Goal: Information Seeking & Learning: Compare options

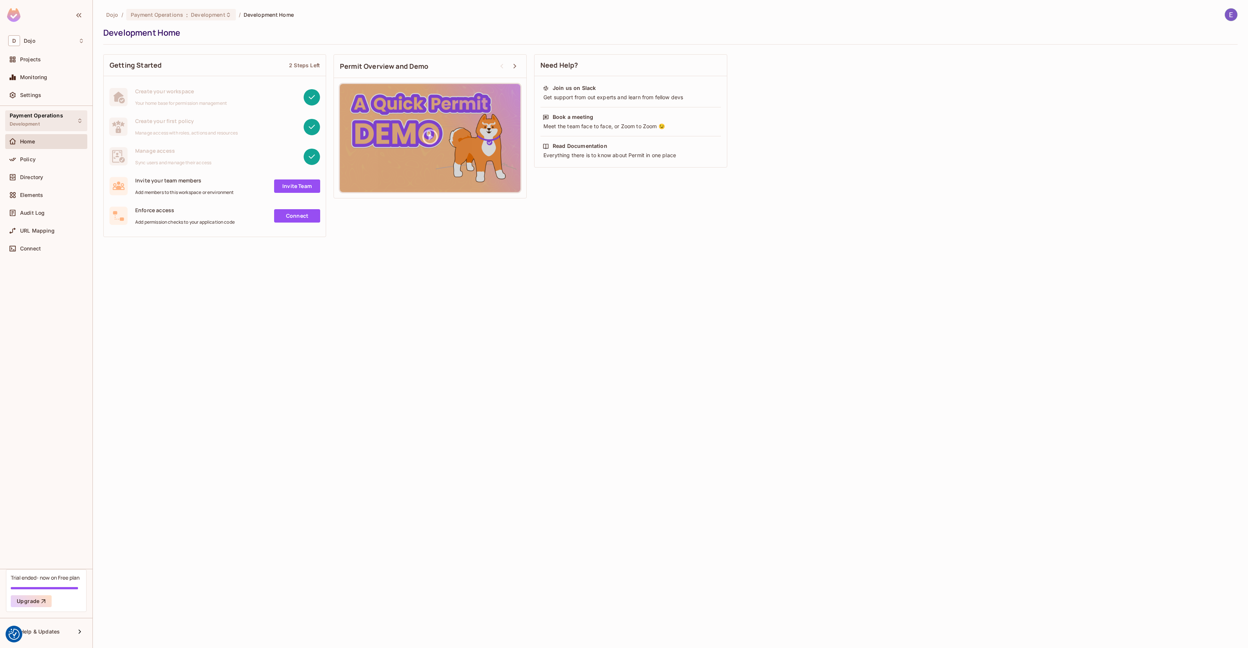
click at [48, 118] on span "Payment Operations" at bounding box center [36, 116] width 53 height 6
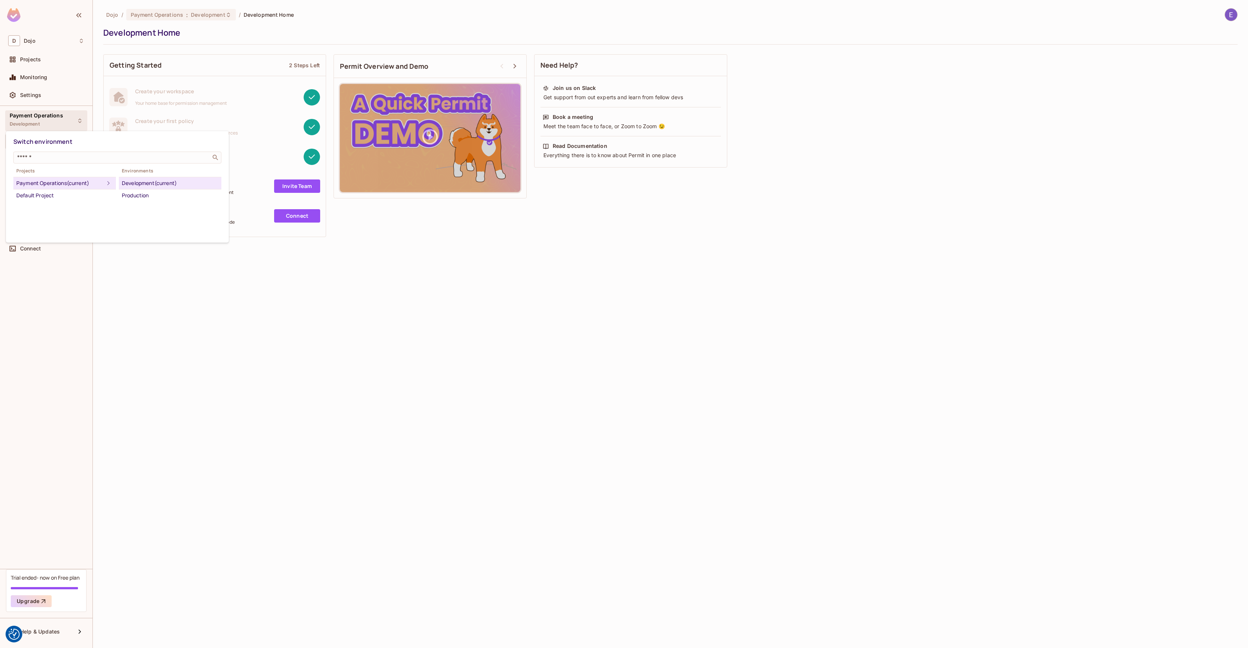
click at [66, 182] on div "Payment Operations (current)" at bounding box center [60, 183] width 88 height 9
click at [154, 317] on div at bounding box center [624, 324] width 1248 height 648
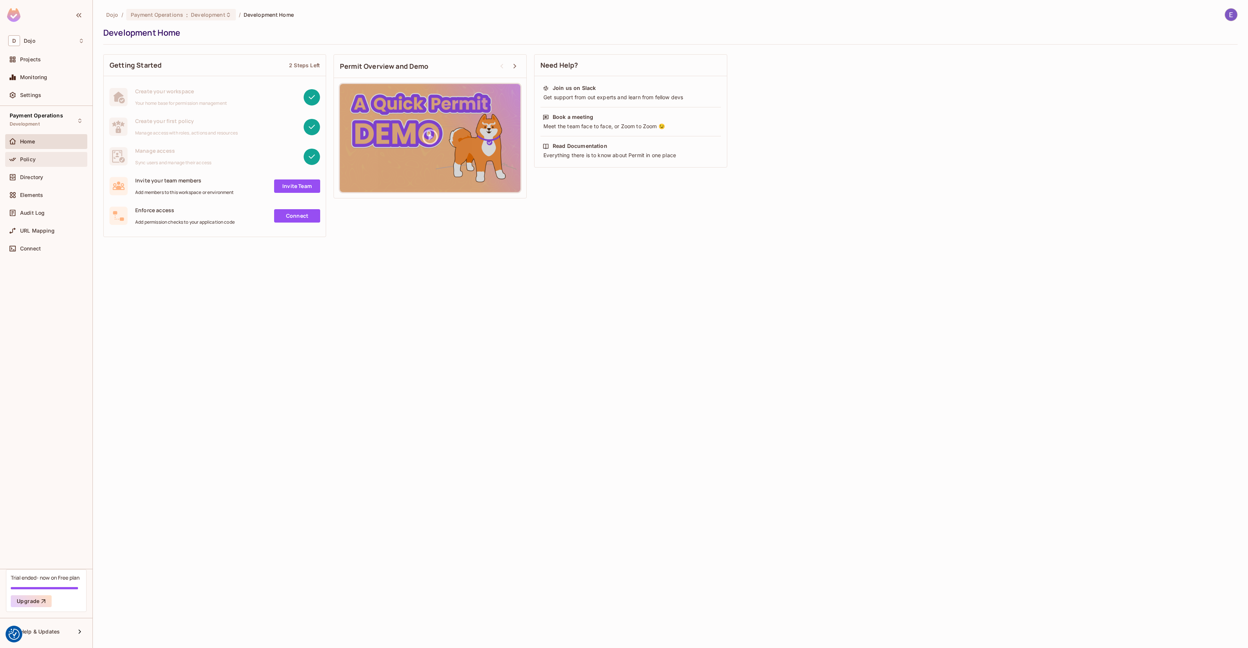
click at [46, 166] on div "Policy" at bounding box center [46, 159] width 82 height 15
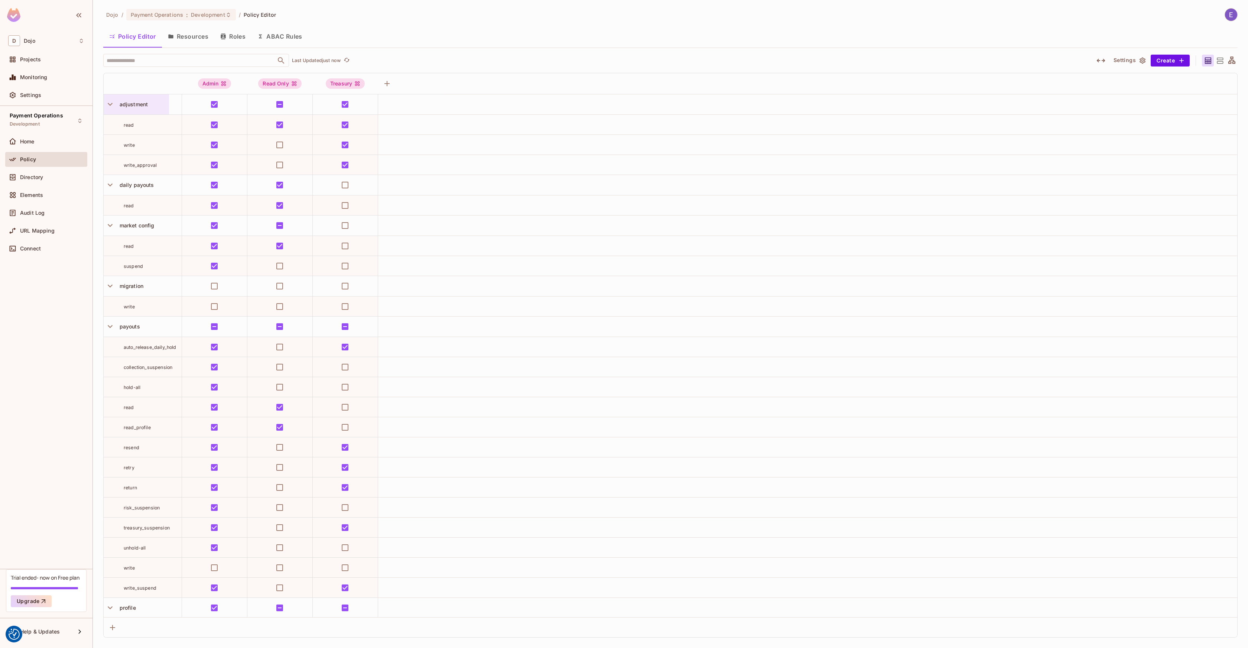
click at [114, 109] on div at bounding box center [110, 104] width 13 height 13
click at [456, 68] on div at bounding box center [624, 324] width 1248 height 648
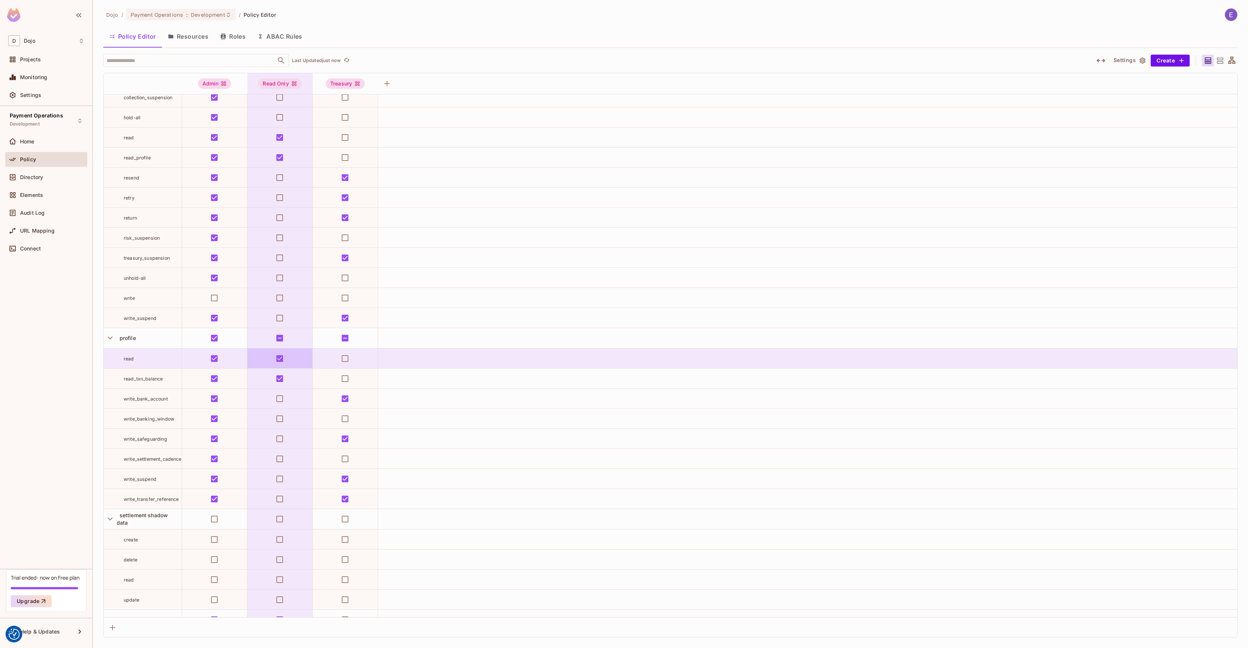
scroll to position [363, 0]
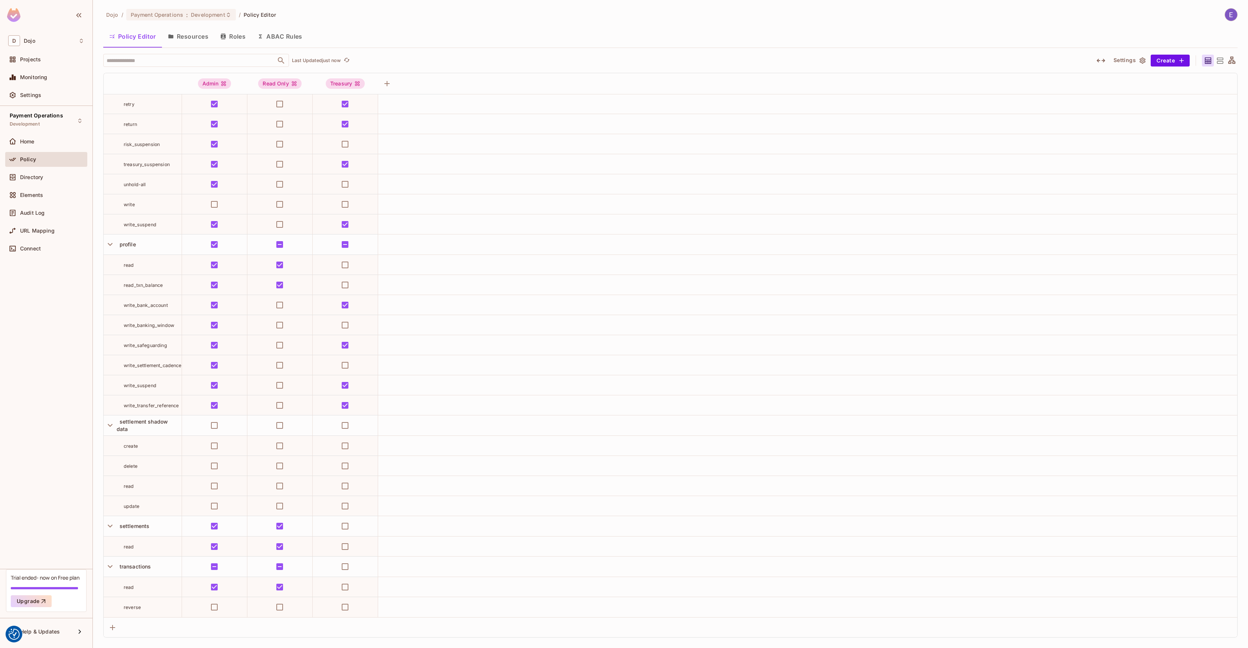
click at [182, 82] on th at bounding box center [143, 83] width 78 height 21
click at [109, 424] on icon "button" at bounding box center [110, 425] width 10 height 10
click at [113, 527] on icon "button" at bounding box center [110, 526] width 10 height 10
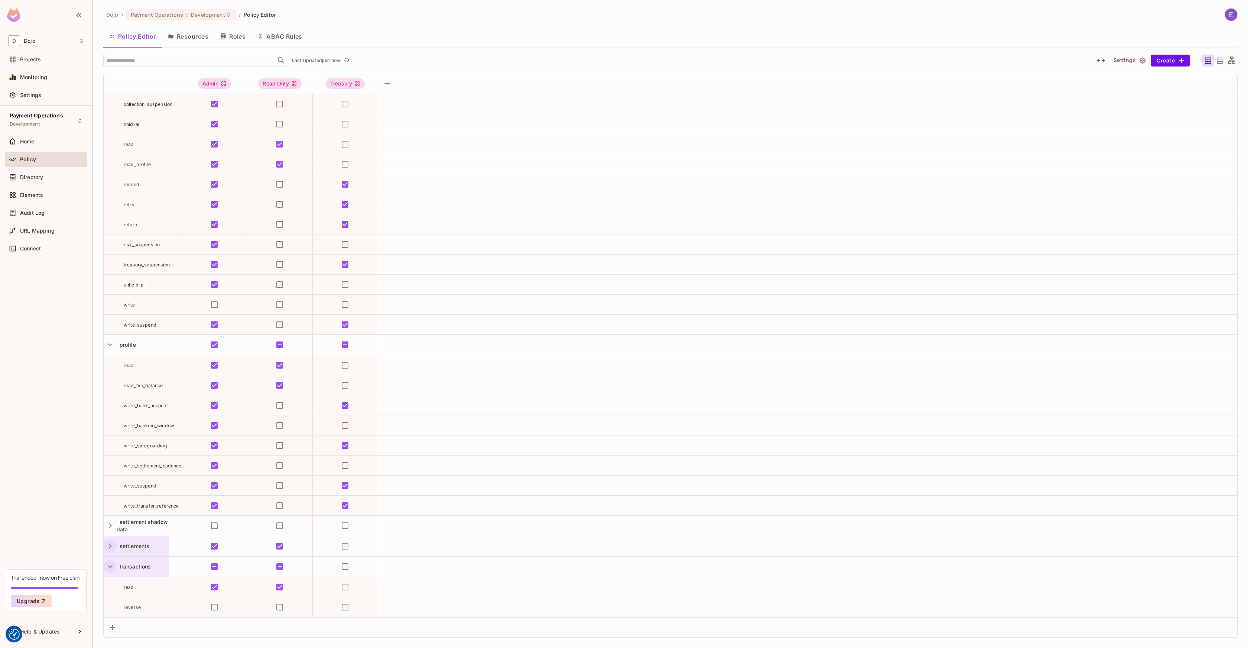
click at [110, 563] on icon "button" at bounding box center [110, 566] width 10 height 10
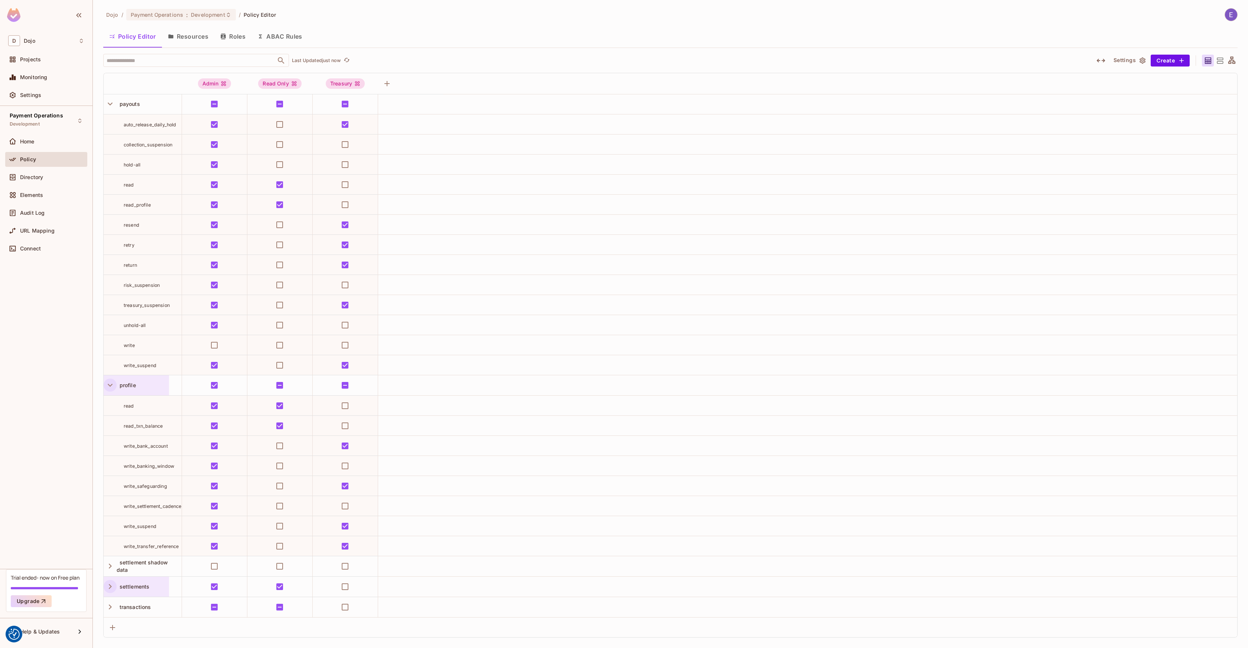
click at [109, 387] on icon "button" at bounding box center [110, 385] width 10 height 10
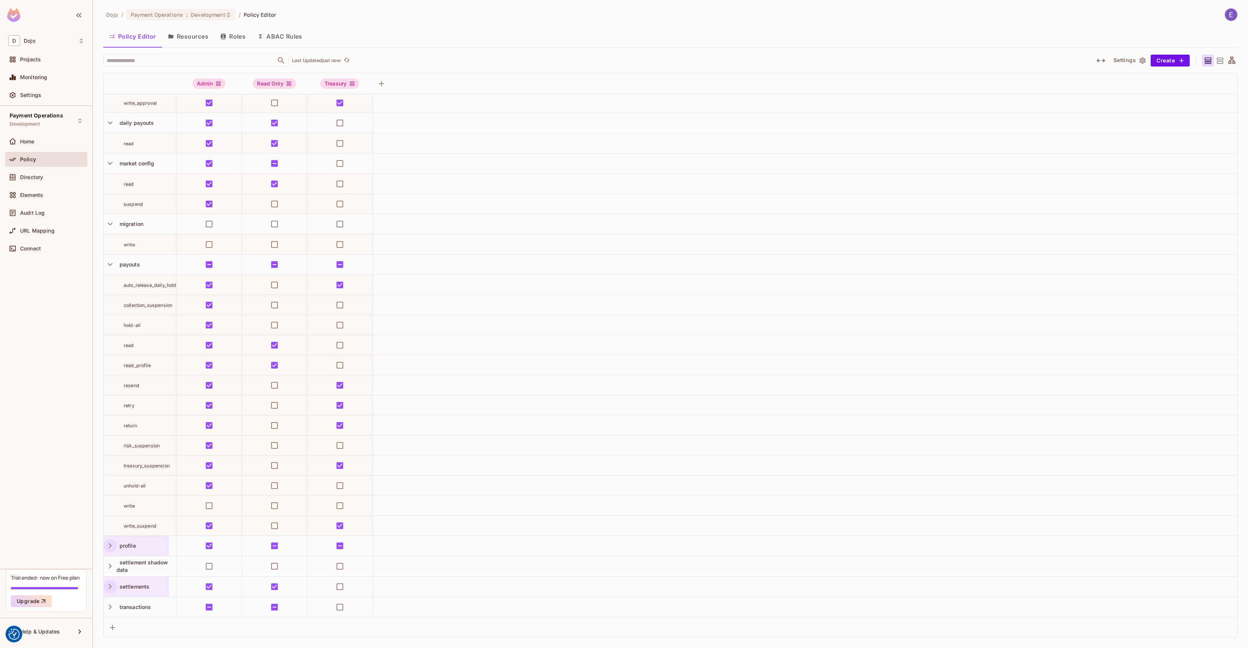
scroll to position [62, 0]
click at [112, 266] on icon "button" at bounding box center [110, 264] width 10 height 10
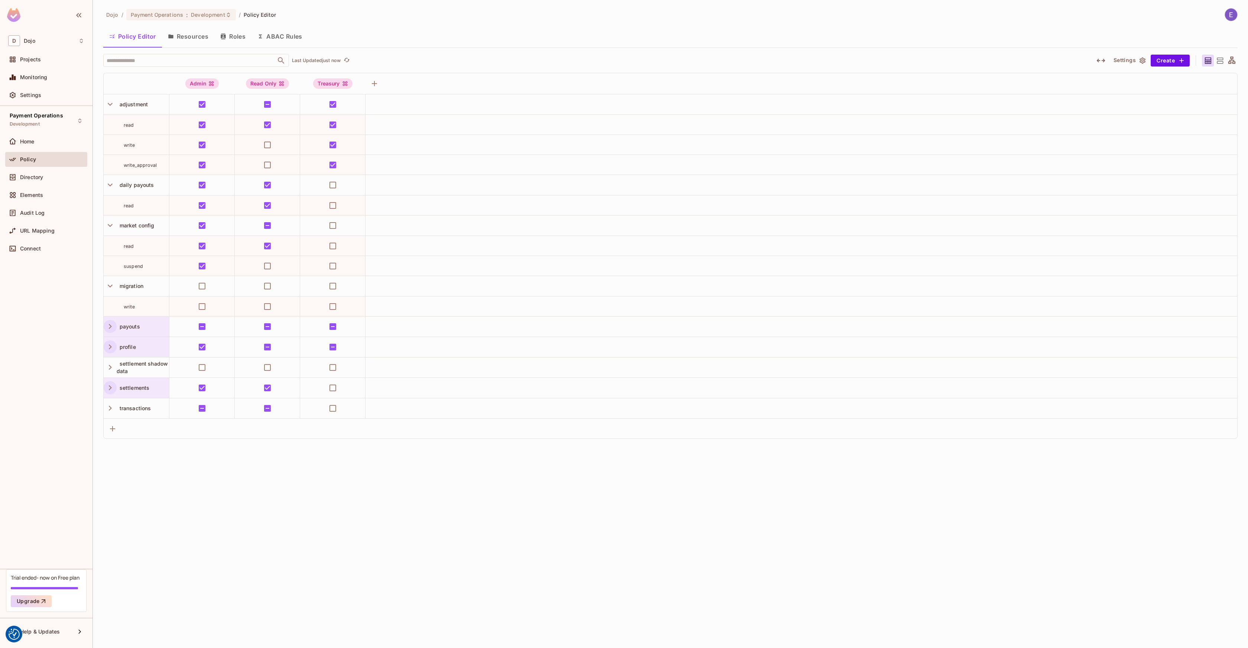
scroll to position [0, 0]
click at [108, 283] on icon "button" at bounding box center [110, 286] width 10 height 10
click at [111, 230] on icon "button" at bounding box center [110, 225] width 10 height 10
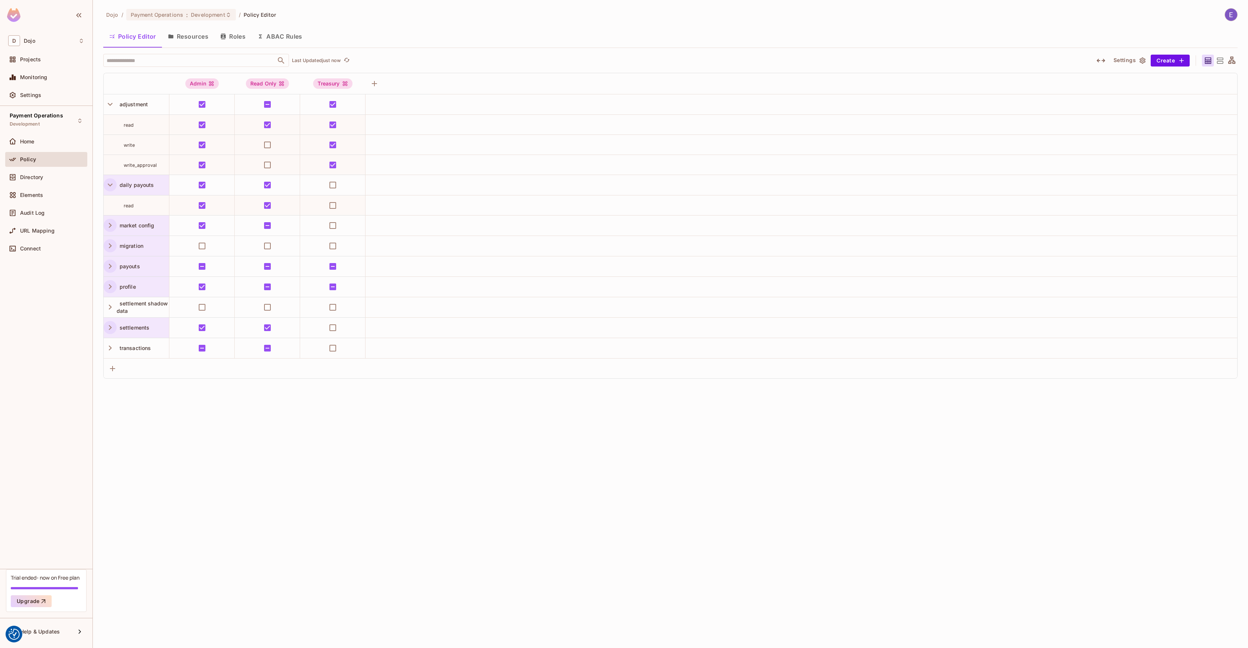
click at [111, 184] on icon "button" at bounding box center [110, 184] width 5 height 3
click at [109, 103] on icon "button" at bounding box center [110, 104] width 10 height 10
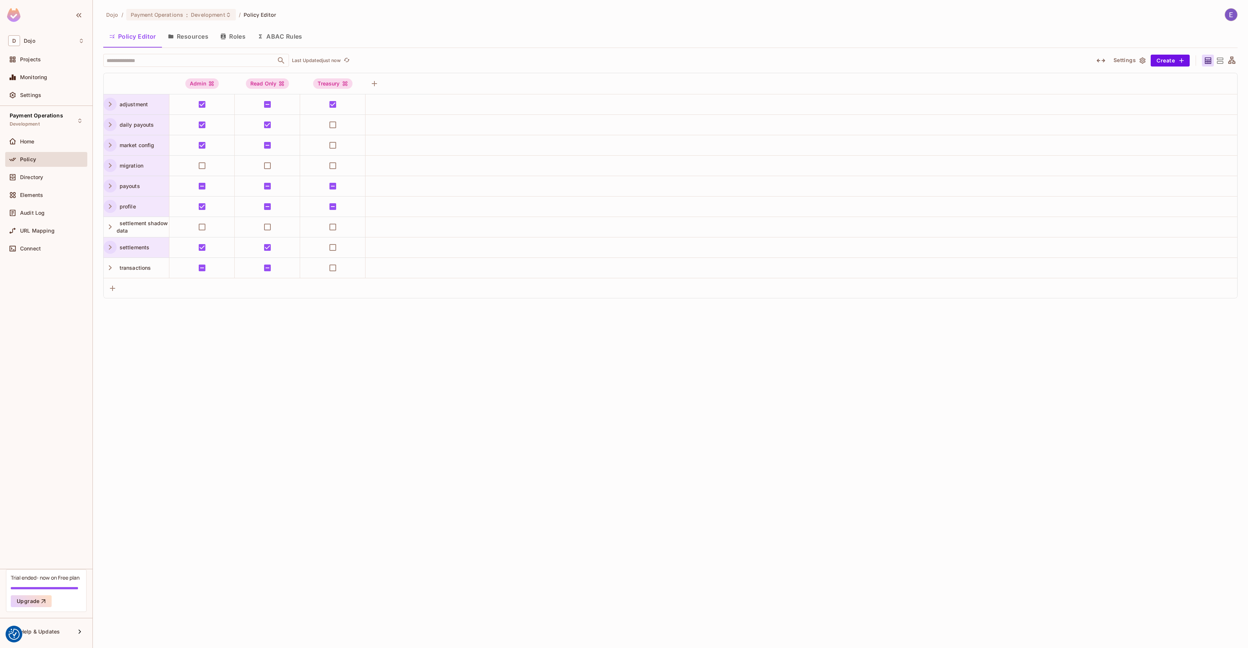
click at [257, 362] on div "Dojo / Payment Operations : Development / Policy Editor Policy Editor Resources…" at bounding box center [670, 324] width 1155 height 648
click at [110, 266] on icon "button" at bounding box center [110, 267] width 3 height 5
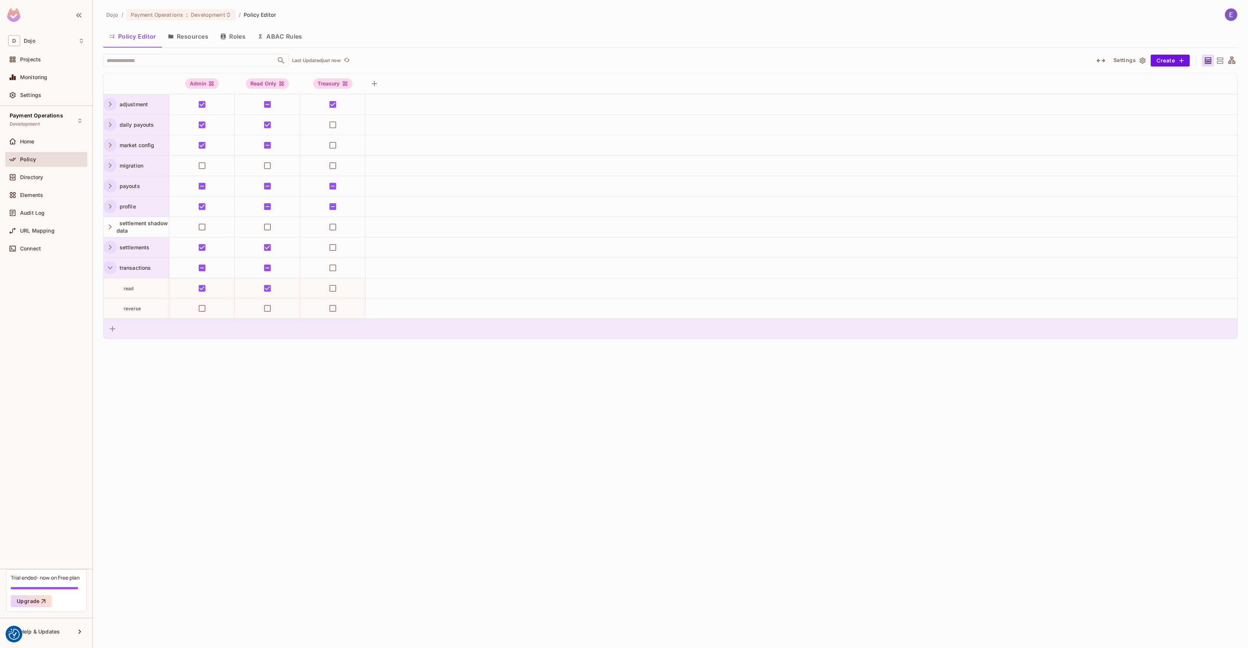
click at [123, 328] on div at bounding box center [670, 328] width 1133 height 20
click at [115, 329] on icon "button" at bounding box center [112, 328] width 9 height 9
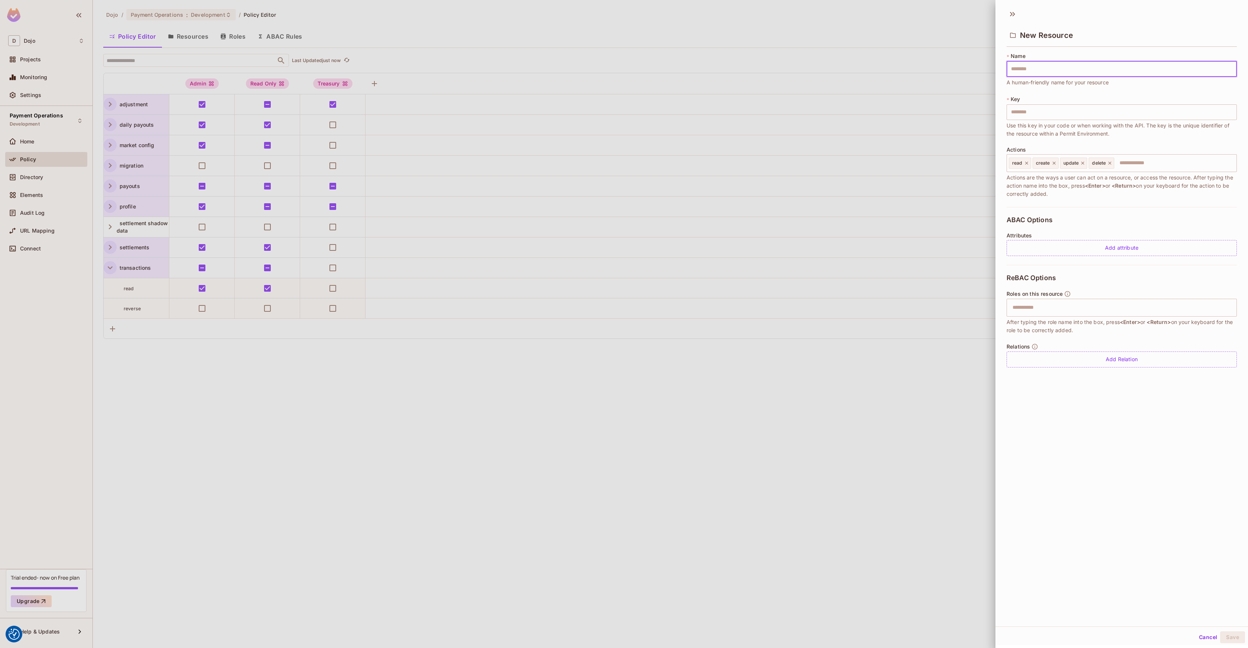
click at [819, 368] on div at bounding box center [624, 324] width 1248 height 648
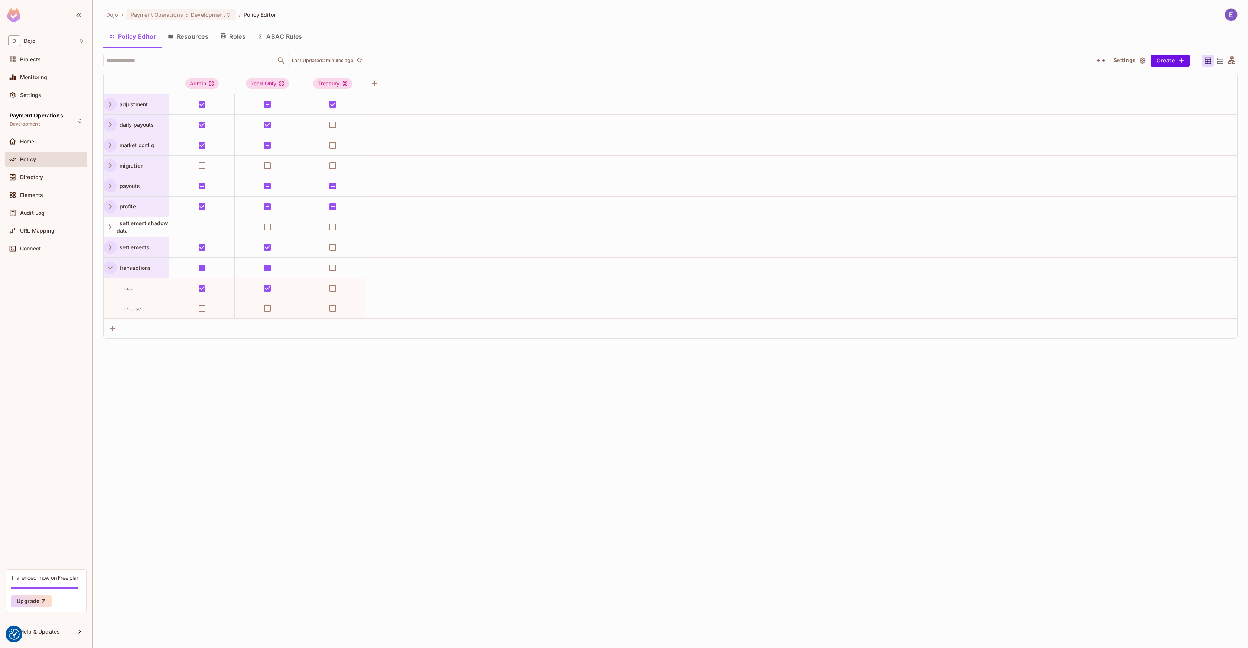
click at [19, 15] on img at bounding box center [13, 15] width 13 height 14
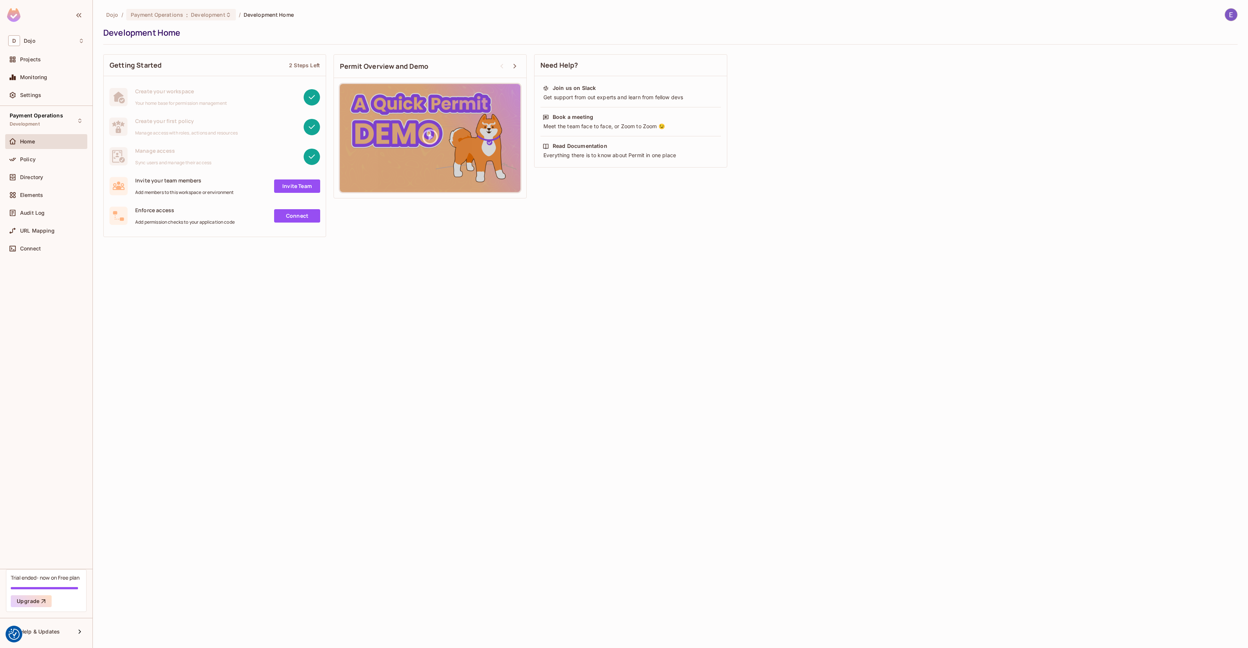
click at [115, 14] on span "Dojo" at bounding box center [112, 14] width 12 height 7
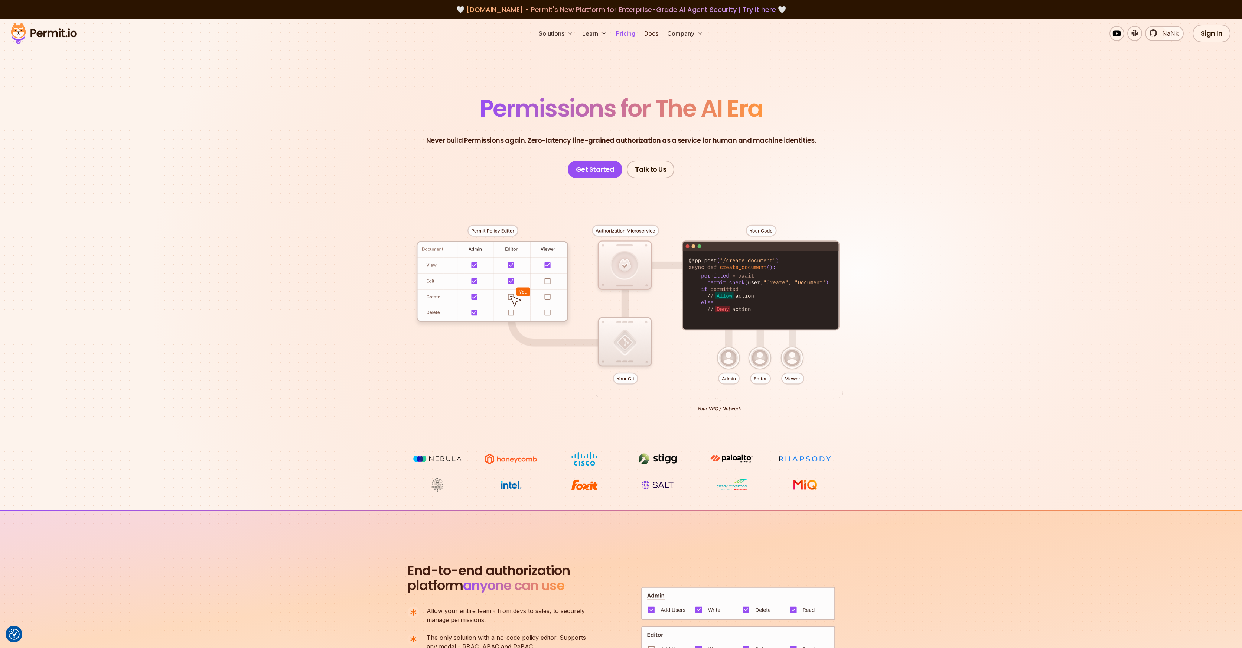
click at [628, 34] on link "Pricing" at bounding box center [625, 33] width 25 height 15
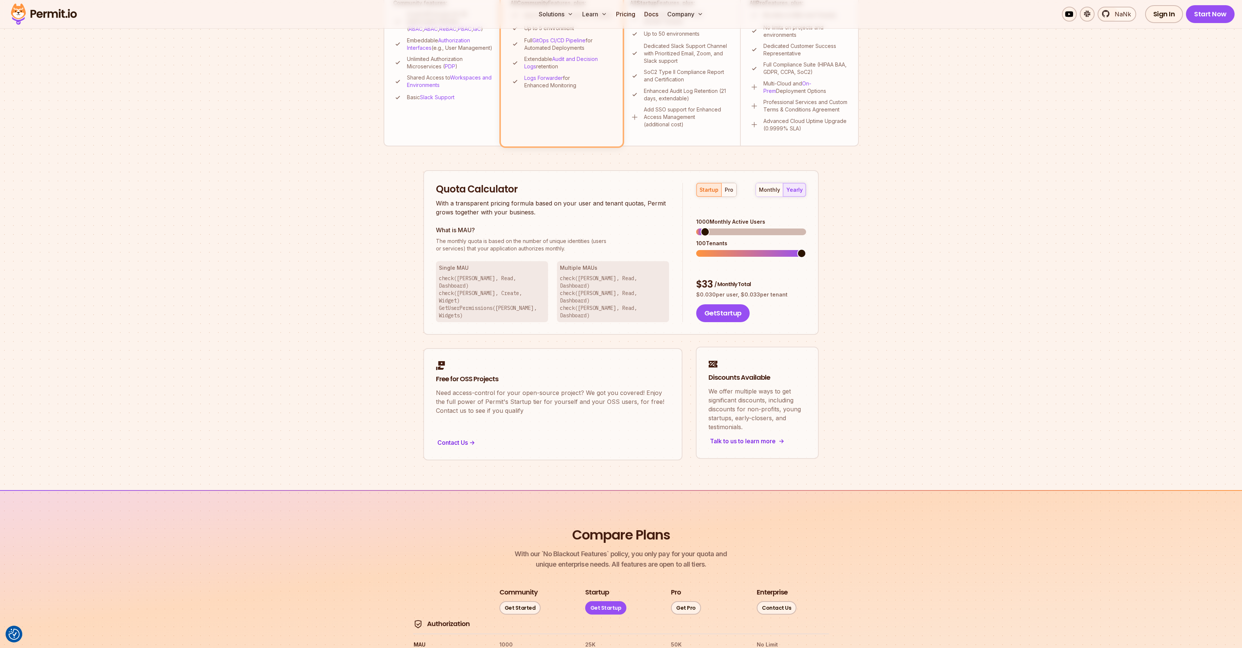
scroll to position [243, 0]
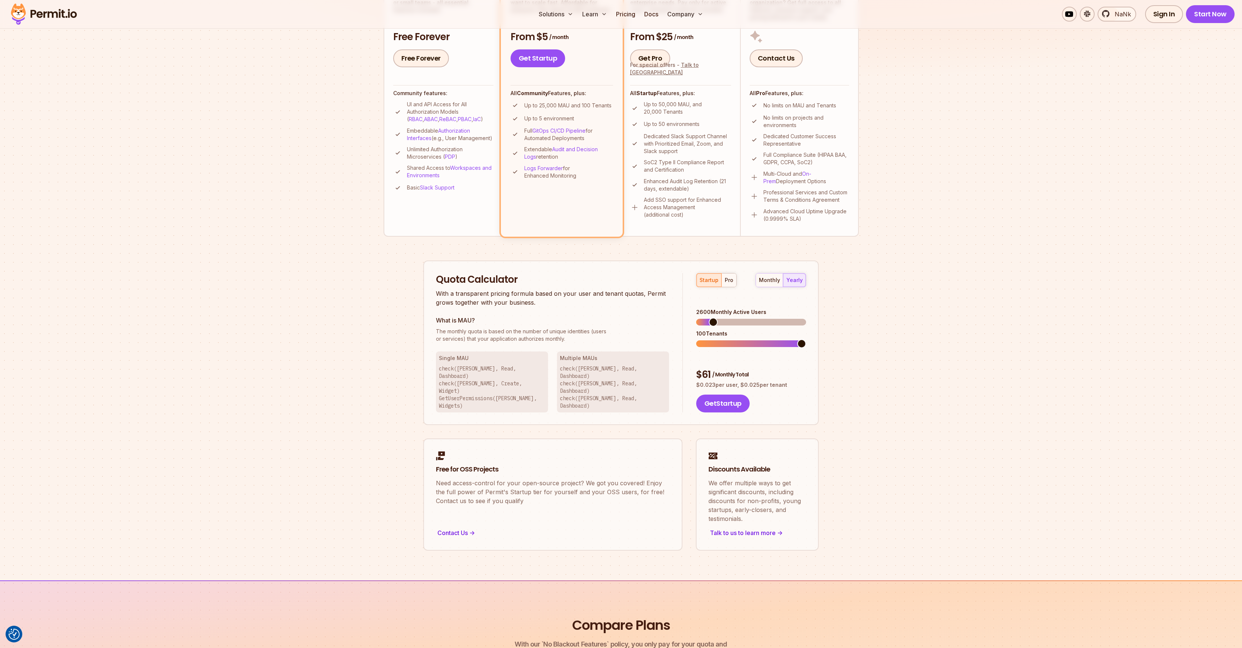
click at [710, 318] on span at bounding box center [713, 322] width 9 height 9
click at [731, 277] on div "pro" at bounding box center [729, 279] width 9 height 7
drag, startPoint x: 704, startPoint y: 354, endPoint x: 720, endPoint y: 350, distance: 16.3
click at [720, 368] on div "$ 598 / Monthly Total" at bounding box center [751, 374] width 110 height 13
click at [707, 318] on span at bounding box center [705, 322] width 9 height 9
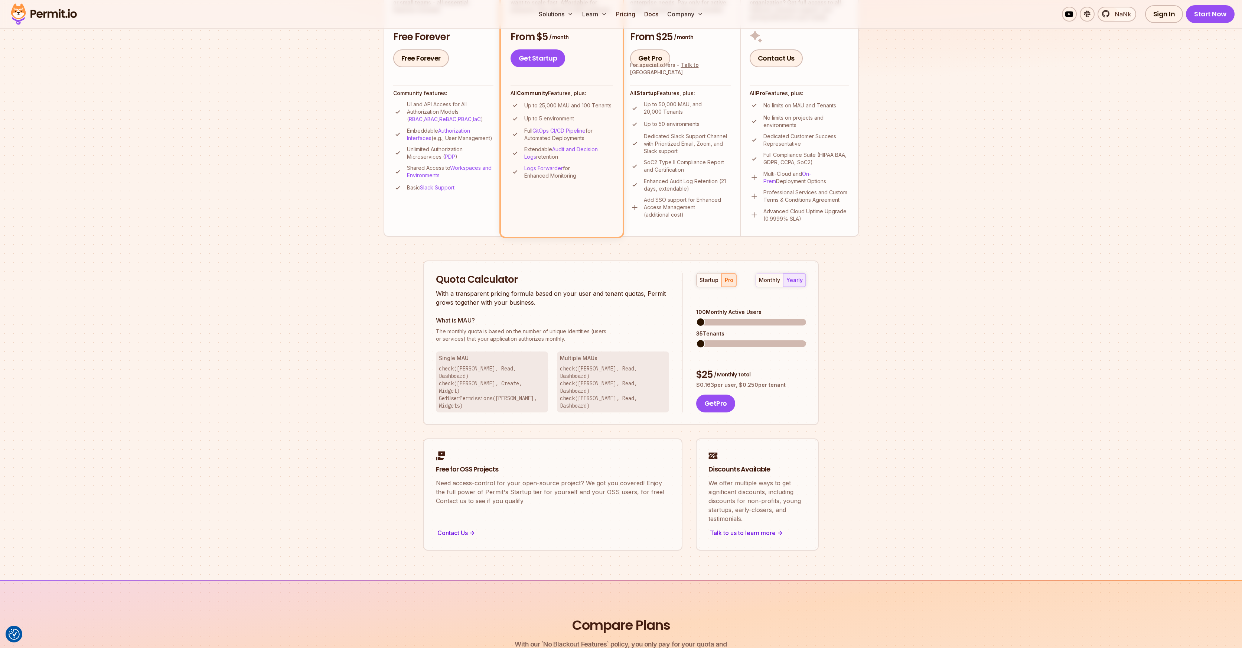
click at [696, 318] on span at bounding box center [700, 322] width 9 height 9
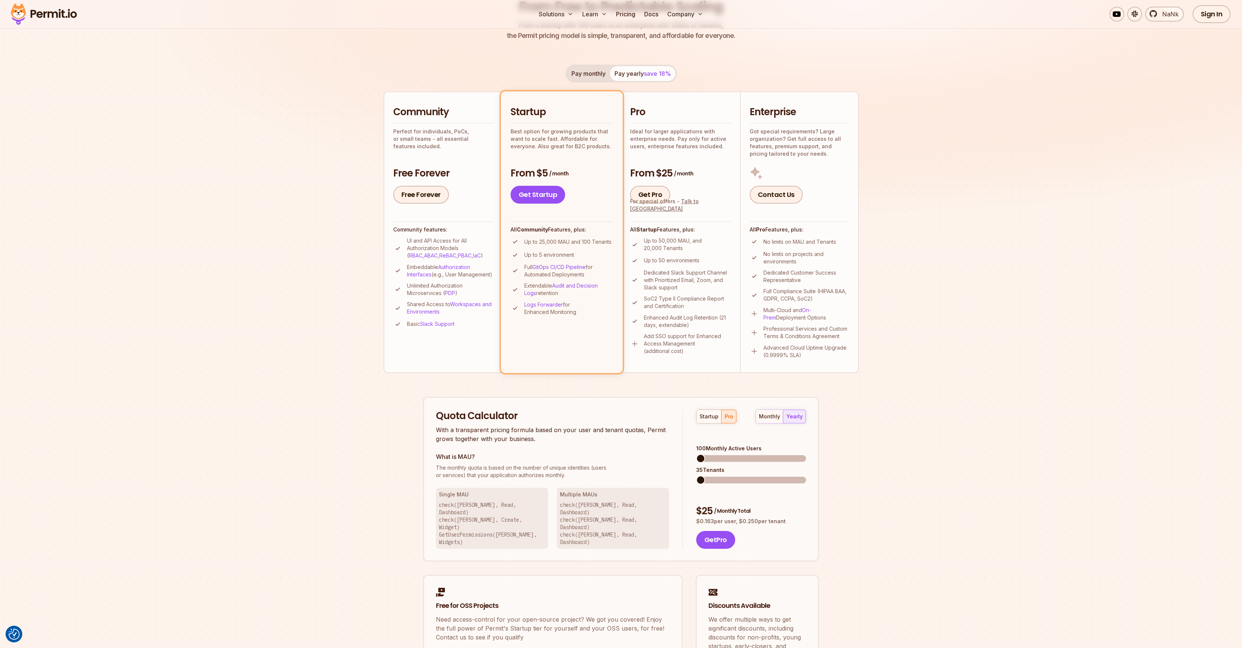
scroll to position [115, 0]
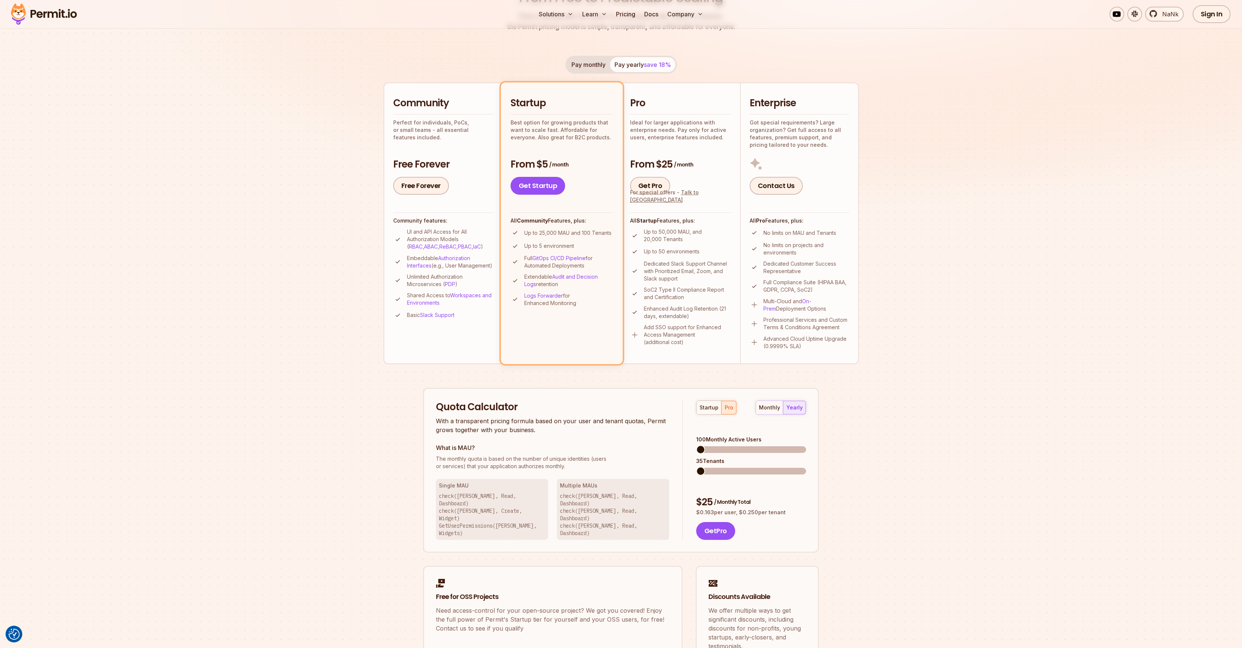
drag, startPoint x: 767, startPoint y: 300, endPoint x: 821, endPoint y: 311, distance: 55.6
click at [818, 309] on p "Multi-Cloud and On-Prem Deployment Options" at bounding box center [807, 304] width 86 height 15
click at [821, 311] on p "Multi-Cloud and On-Prem Deployment Options" at bounding box center [807, 304] width 86 height 15
drag, startPoint x: 805, startPoint y: 346, endPoint x: 765, endPoint y: 336, distance: 40.8
click at [765, 337] on p "Advanced Cloud Uptime Upgrade (0.9999% SLA)" at bounding box center [807, 342] width 86 height 15
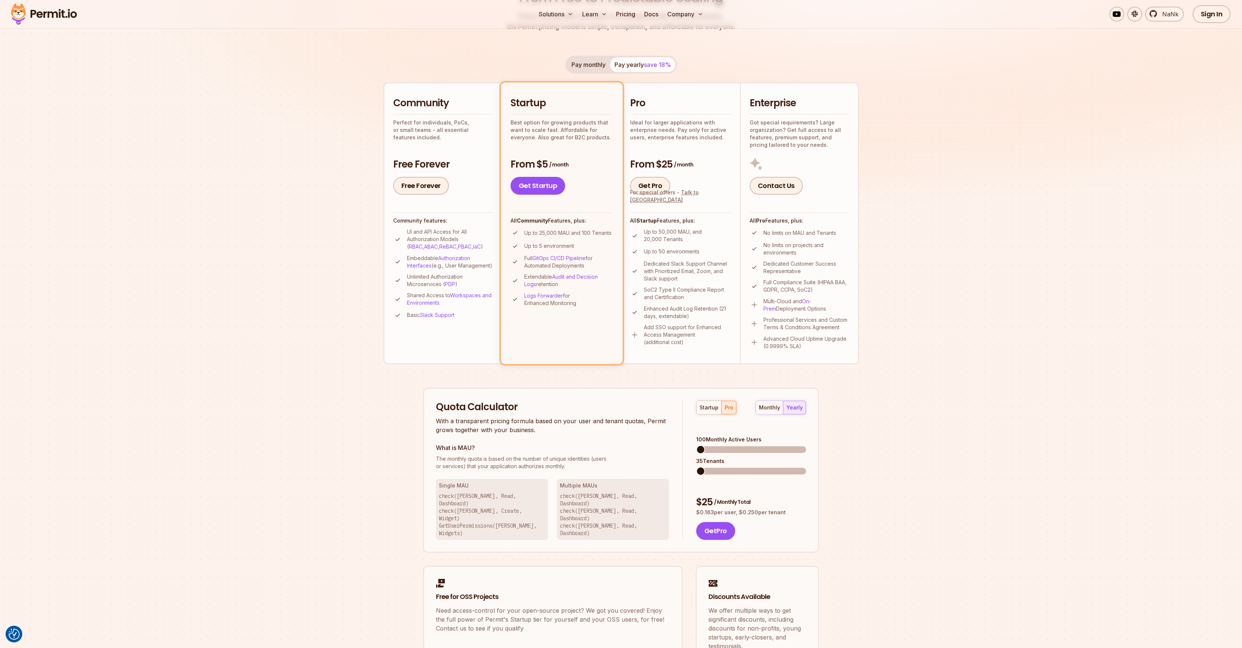
click at [784, 333] on ul "No limits on MAU and Tenants No limits on projects and environments Dedicated C…" at bounding box center [800, 288] width 100 height 121
drag, startPoint x: 644, startPoint y: 326, endPoint x: 687, endPoint y: 324, distance: 42.4
click at [687, 324] on p "Add SSO support for Enhanced Access Management (additional cost)" at bounding box center [687, 334] width 87 height 22
click at [725, 407] on div "startup pro" at bounding box center [716, 407] width 40 height 14
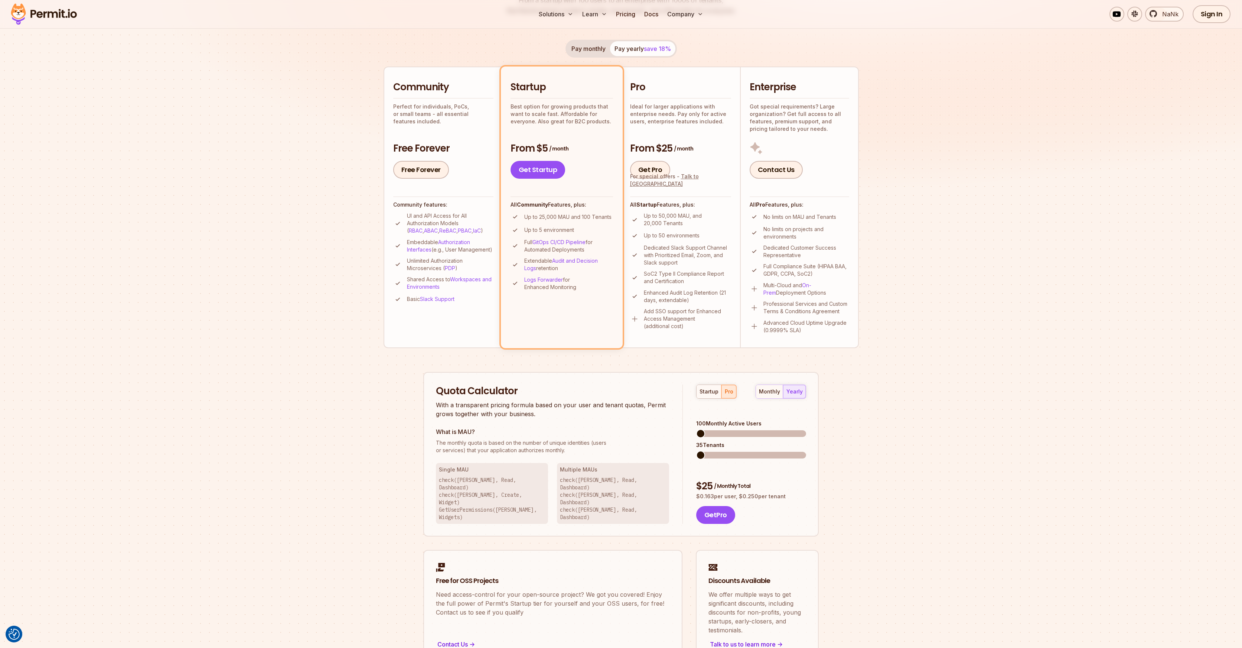
scroll to position [132, 0]
click at [711, 359] on div "Permit Pricing From Free to Predictable Scaling From a startup with 100 users t…" at bounding box center [621, 310] width 475 height 703
drag, startPoint x: 526, startPoint y: 217, endPoint x: 618, endPoint y: 218, distance: 92.1
click at [618, 218] on li "Startup Best option for growing products that want to scale fast. Affordable fo…" at bounding box center [562, 206] width 122 height 281
drag, startPoint x: 544, startPoint y: 230, endPoint x: 521, endPoint y: 228, distance: 23.1
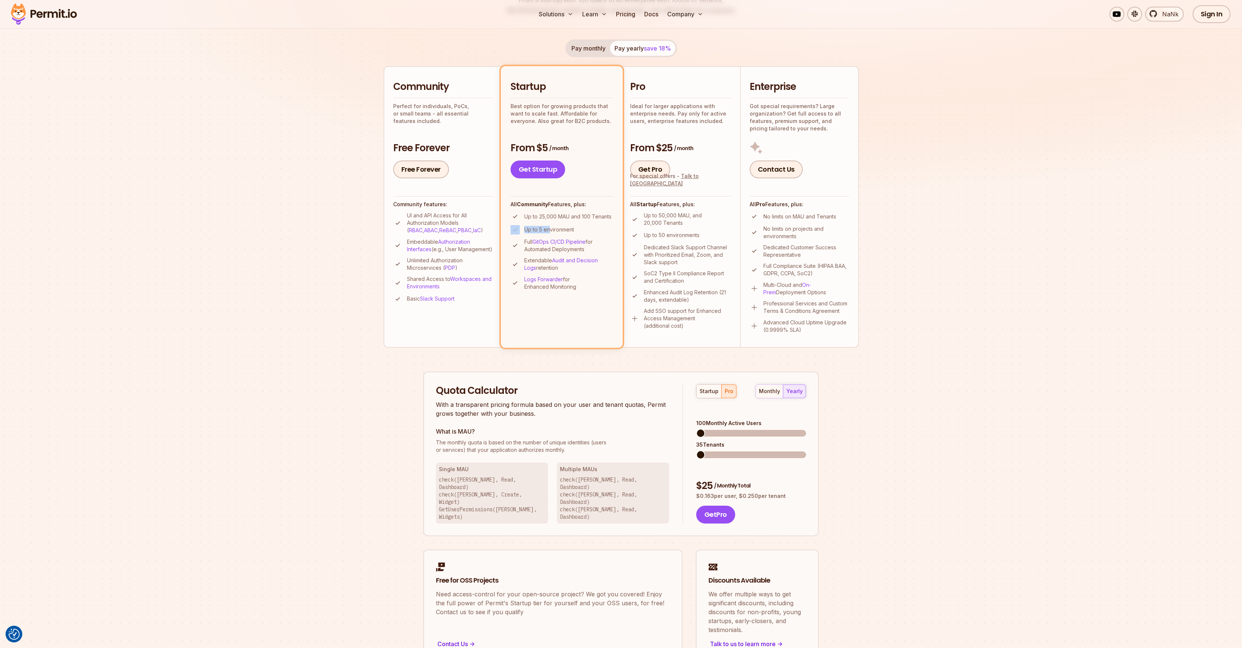
click at [521, 228] on li "Up to 5 environment" at bounding box center [562, 229] width 102 height 9
click at [679, 219] on p "Up to 50,000 MAU, and 20,000 Tenants" at bounding box center [687, 219] width 87 height 15
drag, startPoint x: 643, startPoint y: 215, endPoint x: 703, endPoint y: 216, distance: 59.8
click at [703, 216] on li "Up to 50,000 MAU, and 20,000 Tenants" at bounding box center [680, 219] width 101 height 15
drag, startPoint x: 646, startPoint y: 220, endPoint x: 697, endPoint y: 220, distance: 51.6
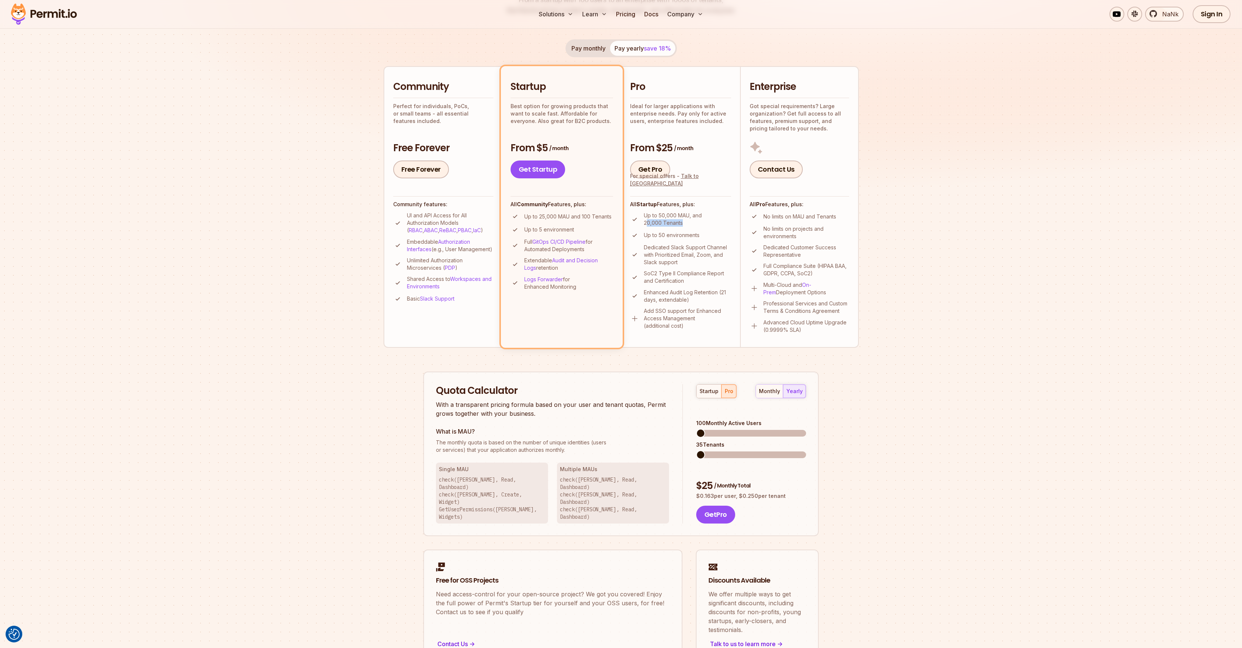
click at [697, 220] on p "Up to 50,000 MAU, and 20,000 Tenants" at bounding box center [687, 219] width 87 height 15
click at [696, 221] on p "Up to 50,000 MAU, and 20,000 Tenants" at bounding box center [687, 219] width 87 height 15
drag, startPoint x: 659, startPoint y: 215, endPoint x: 689, endPoint y: 216, distance: 30.5
click at [689, 216] on p "Up to 50,000 MAU, and 20,000 Tenants" at bounding box center [687, 219] width 87 height 15
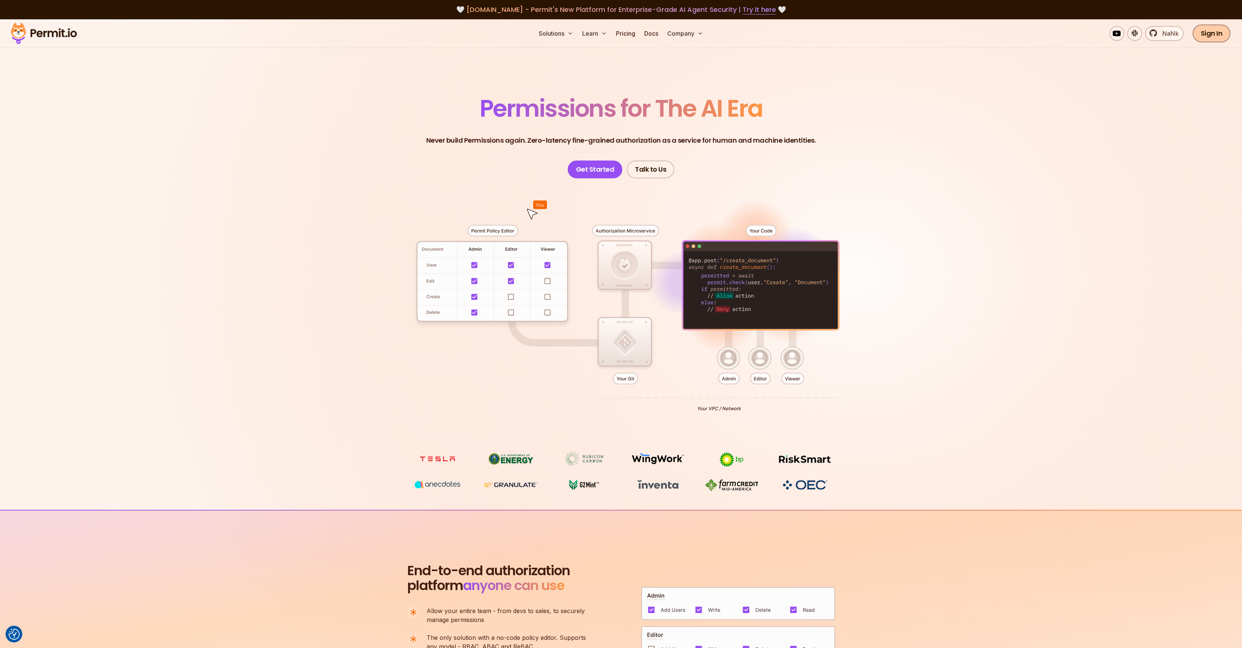
click at [1216, 36] on link "Sign In" at bounding box center [1212, 34] width 38 height 18
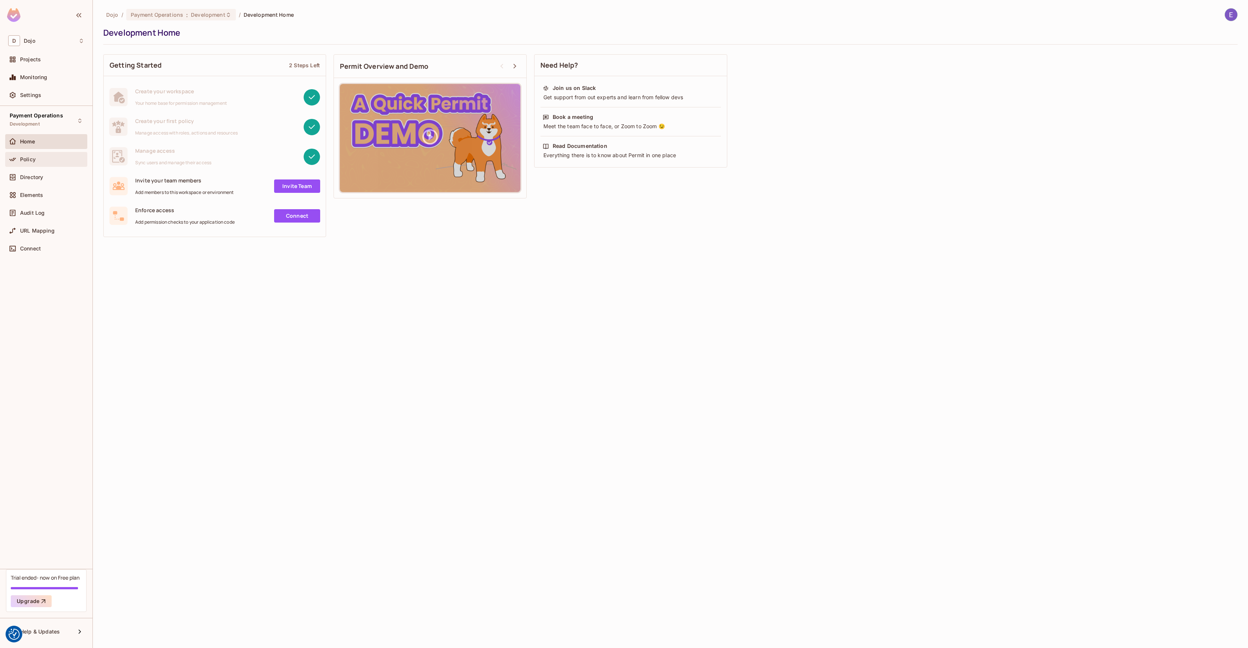
click at [41, 164] on div "Policy" at bounding box center [46, 159] width 82 height 15
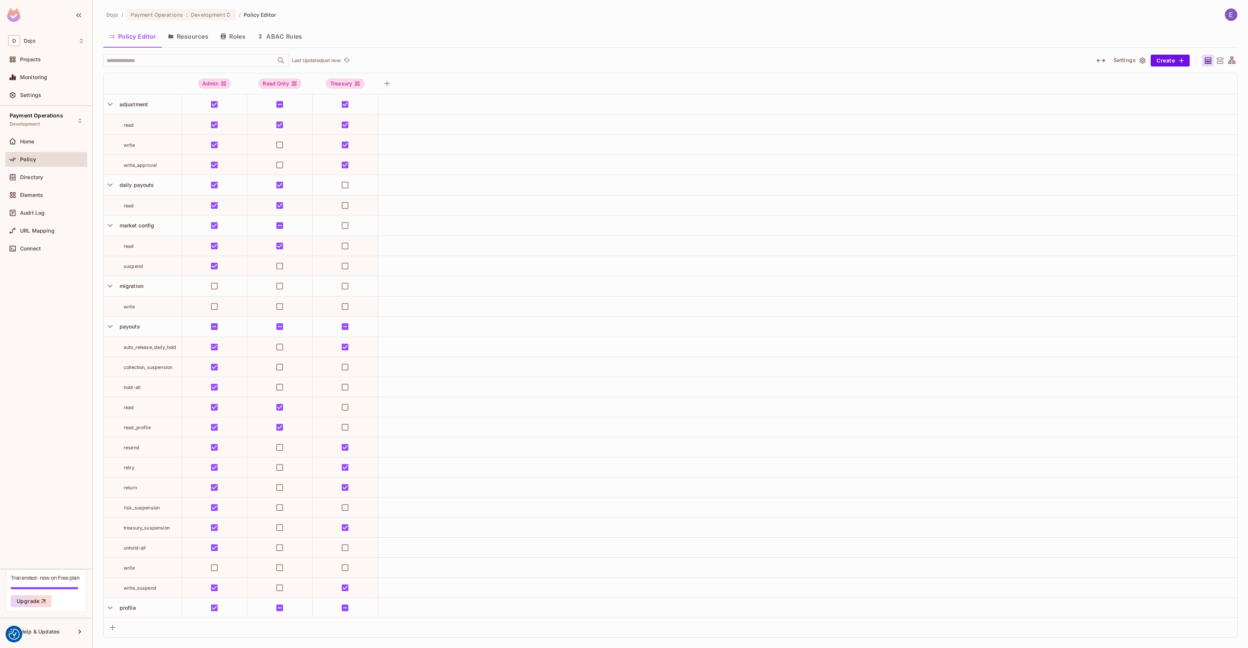
click at [199, 38] on button "Resources" at bounding box center [188, 36] width 52 height 19
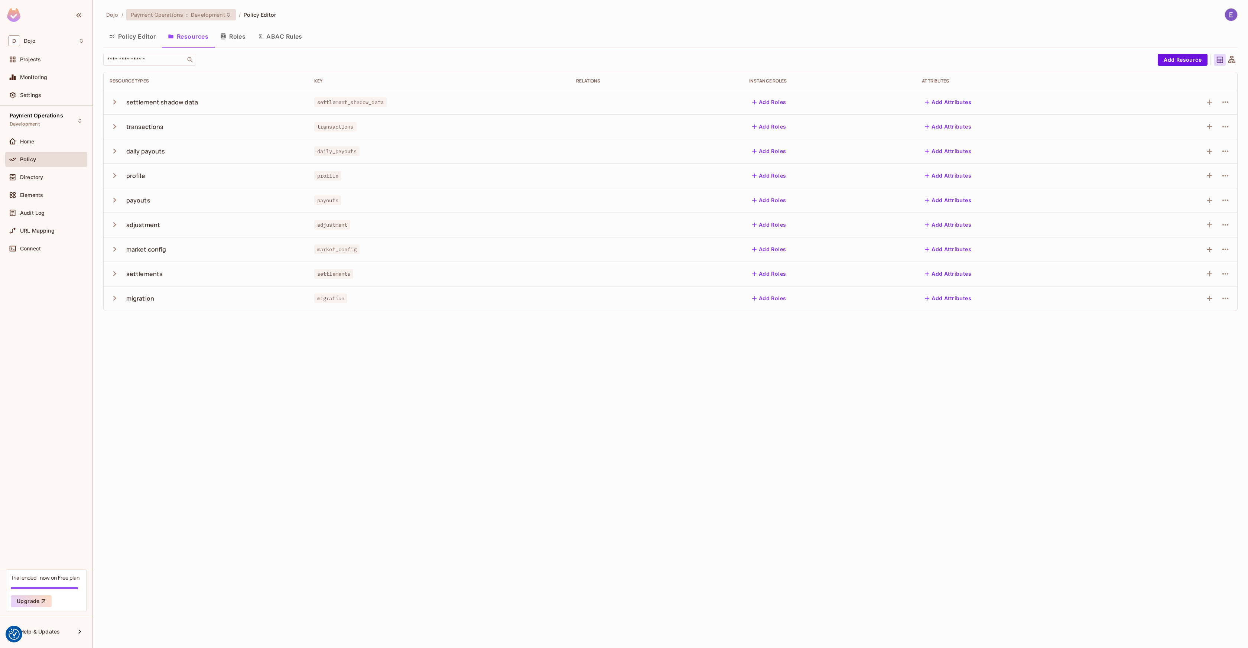
click at [155, 16] on span "Payment Operations" at bounding box center [157, 14] width 52 height 7
click at [432, 15] on div at bounding box center [624, 324] width 1248 height 648
click at [37, 63] on div "Projects" at bounding box center [46, 59] width 76 height 9
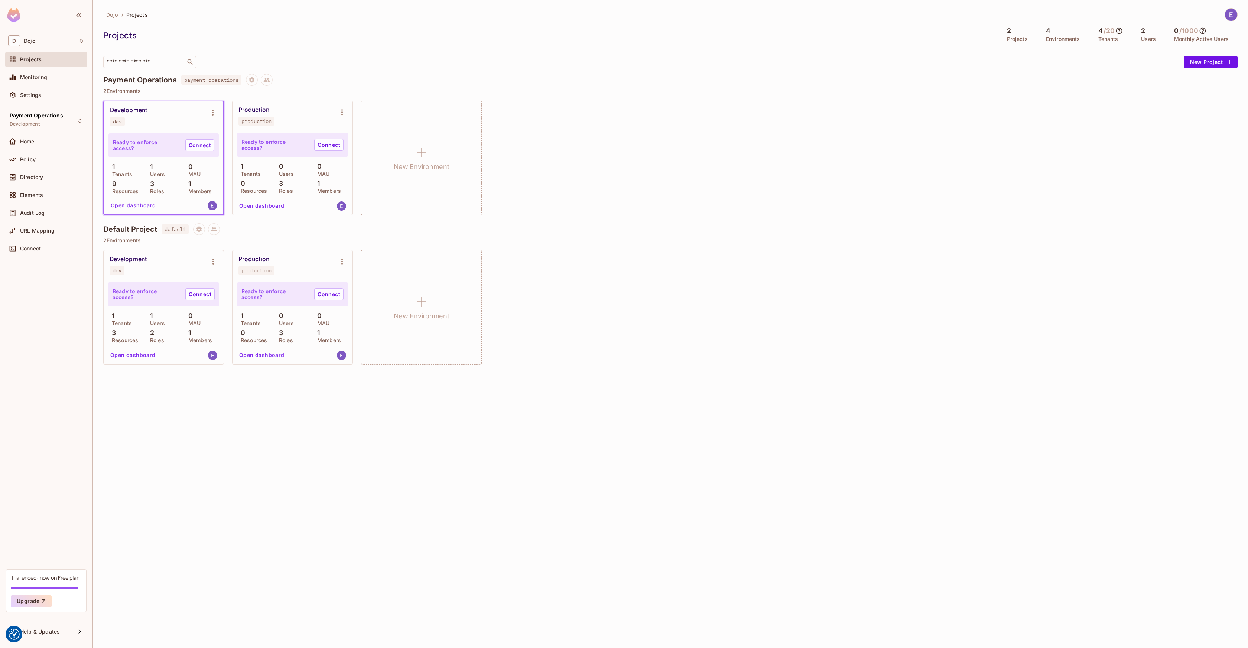
click at [361, 455] on div "Dojo / Projects Projects 2 Projects 4 Environments 4 / 20 Tenants 2 Users 0 / 1…" at bounding box center [670, 324] width 1155 height 648
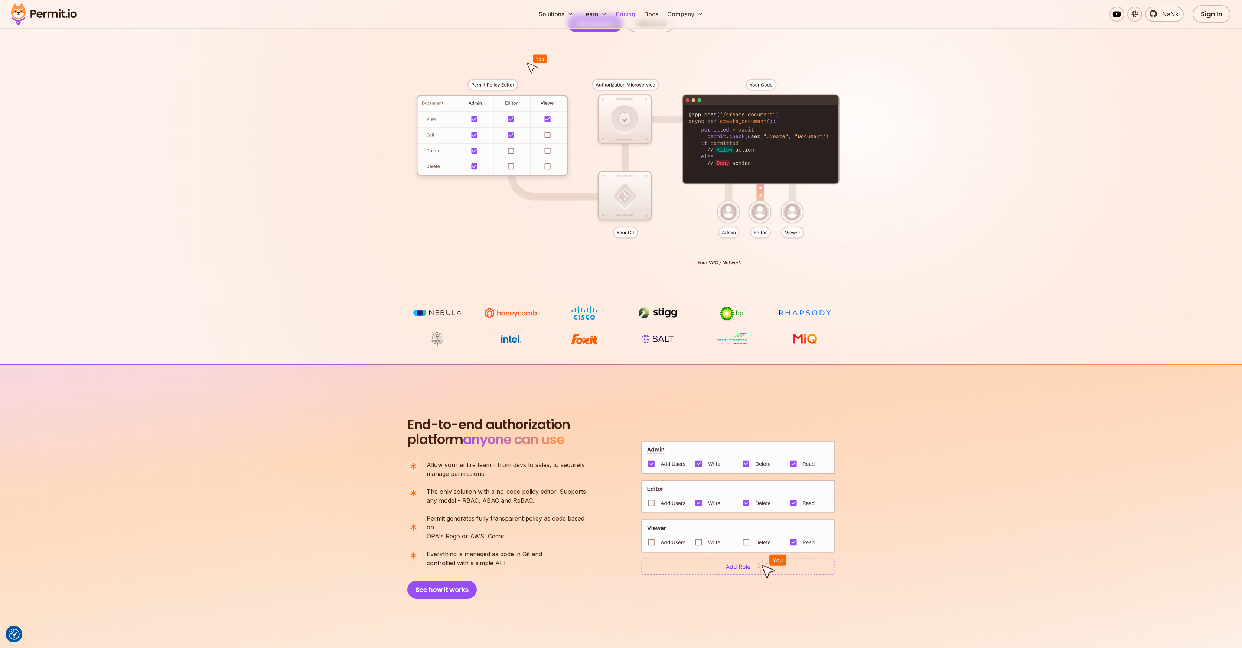
scroll to position [145, 0]
click at [619, 17] on link "Pricing" at bounding box center [625, 14] width 25 height 15
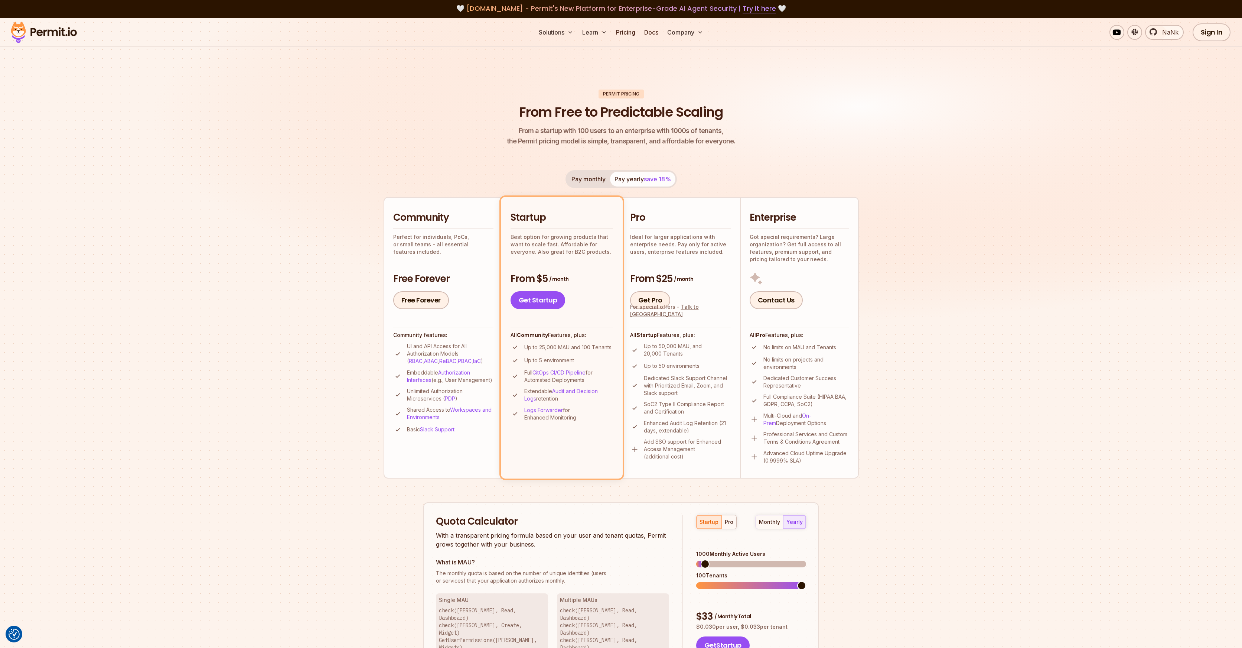
scroll to position [1, 0]
drag, startPoint x: 648, startPoint y: 363, endPoint x: 725, endPoint y: 371, distance: 78.0
click at [725, 371] on ul "Up to 50,000 MAU, and 20,000 Tenants Up to 50 environments Dedicated Slack Supp…" at bounding box center [680, 401] width 101 height 118
click at [707, 364] on li "Up to 50 environments" at bounding box center [680, 365] width 101 height 9
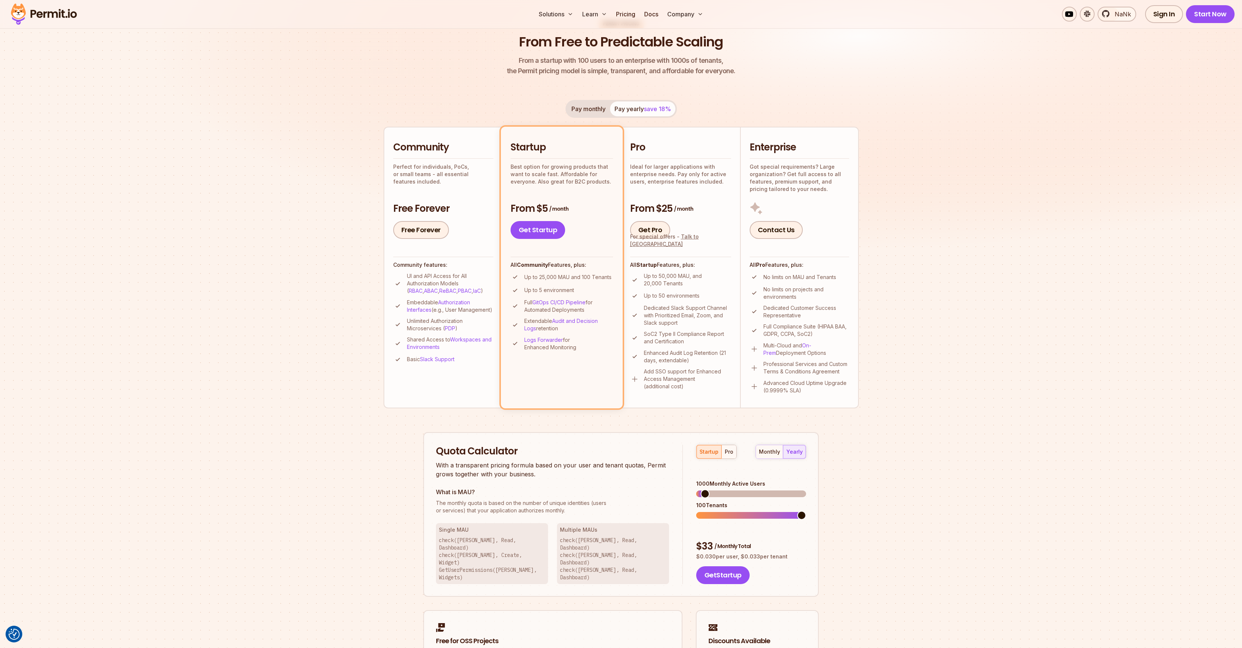
scroll to position [171, 0]
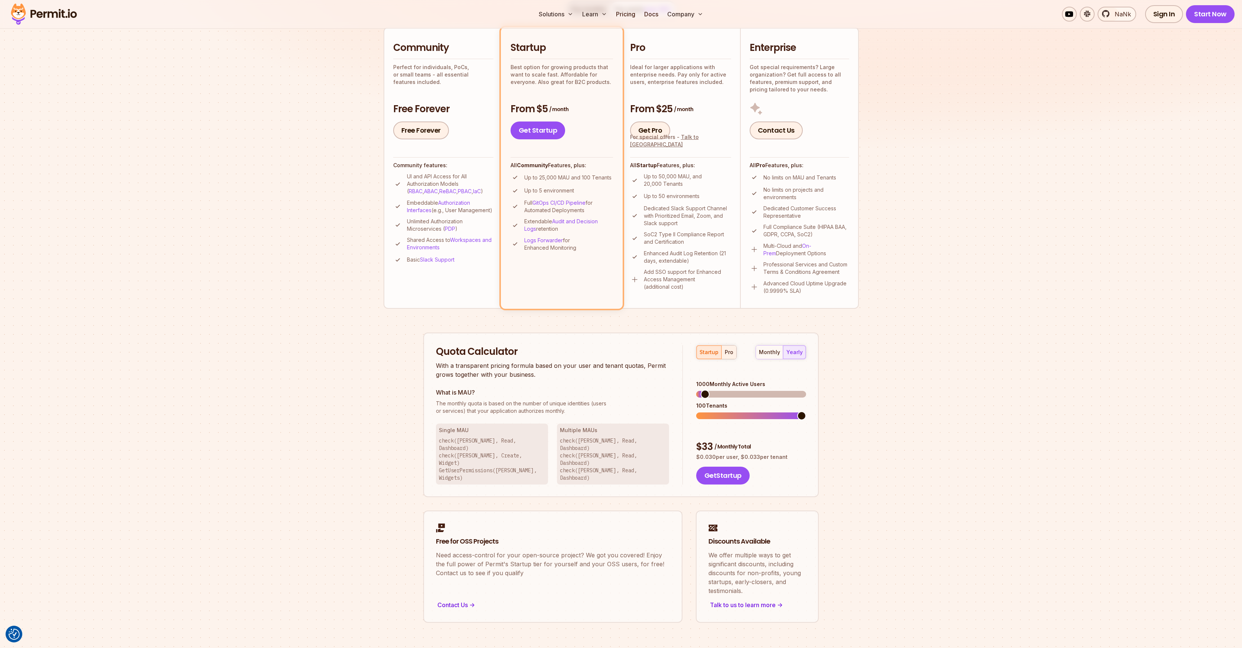
click at [733, 352] on button "pro" at bounding box center [729, 351] width 15 height 13
click at [811, 246] on link "On-Prem" at bounding box center [788, 250] width 48 height 14
